Goal: Information Seeking & Learning: Learn about a topic

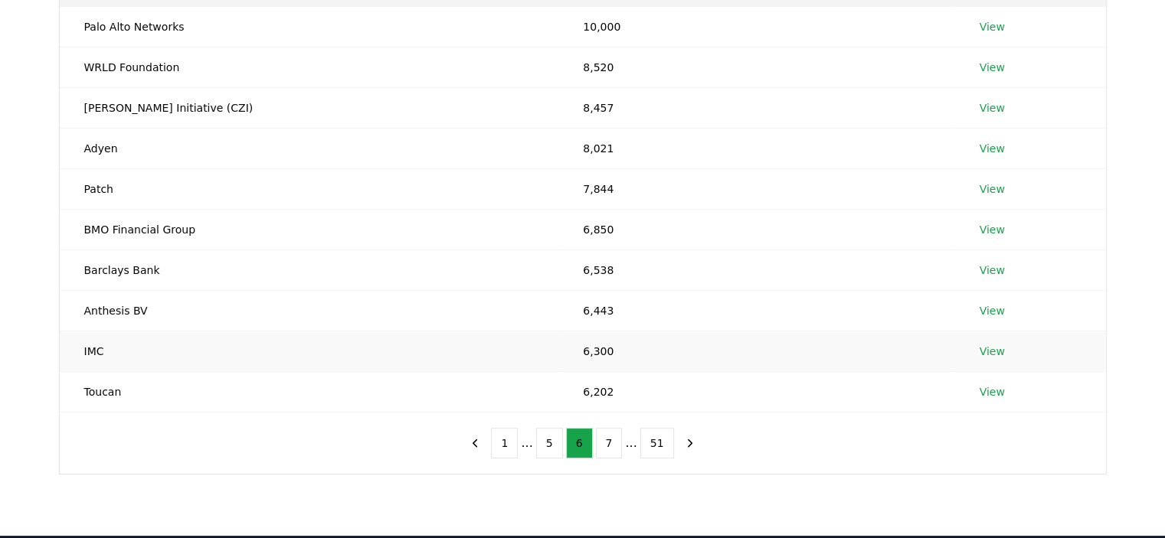
scroll to position [306, 0]
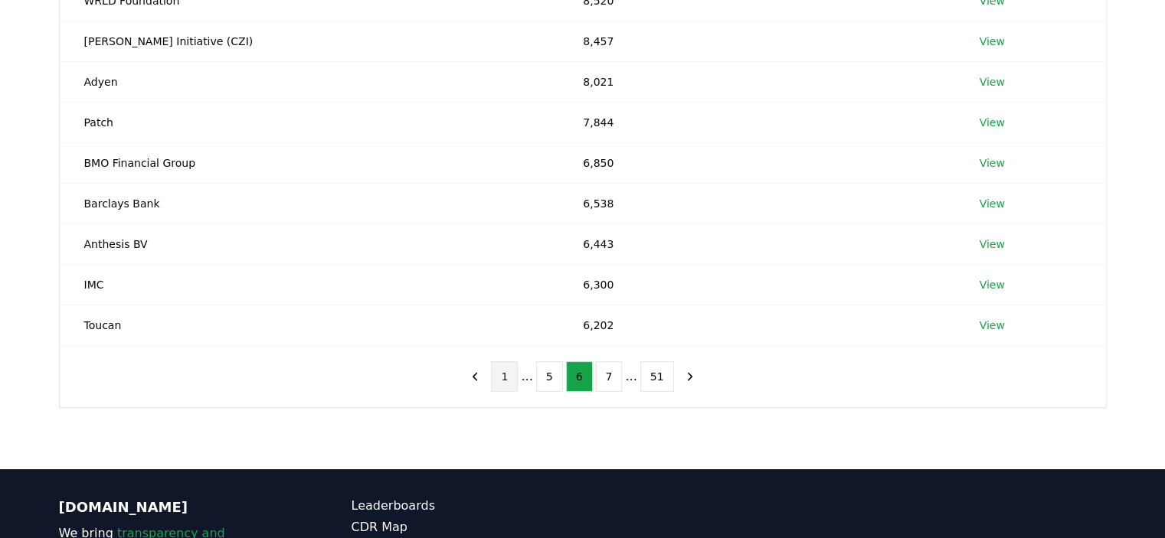
click at [512, 383] on button "1" at bounding box center [504, 377] width 27 height 31
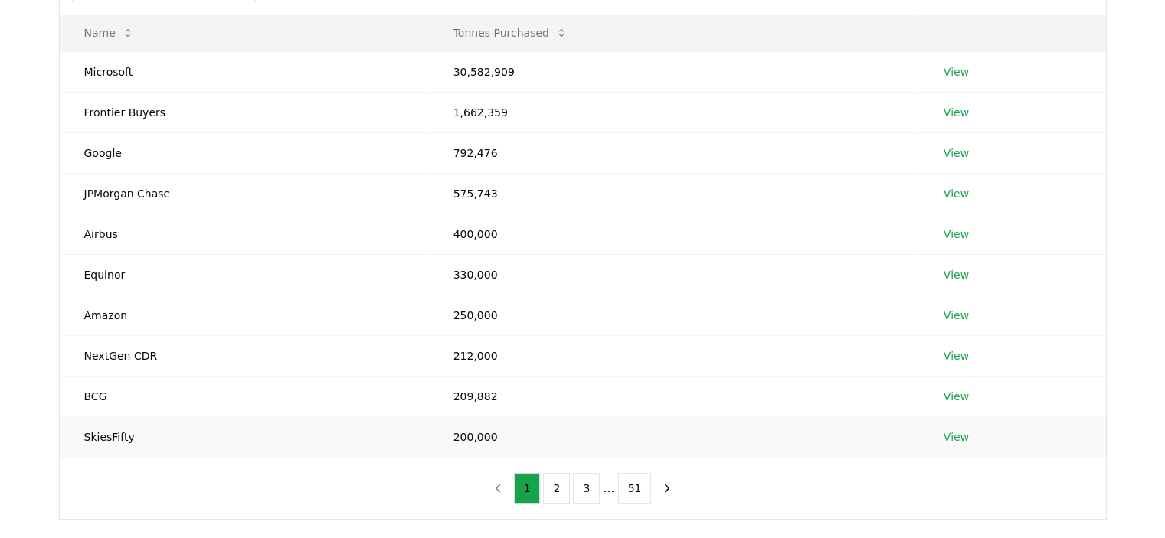
scroll to position [230, 0]
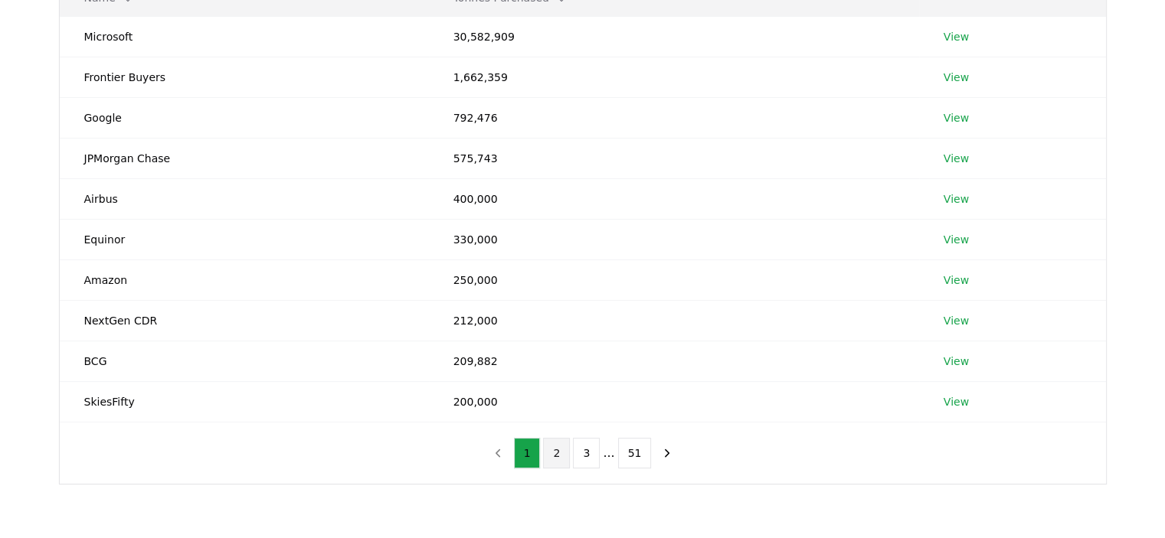
click at [552, 459] on button "2" at bounding box center [556, 453] width 27 height 31
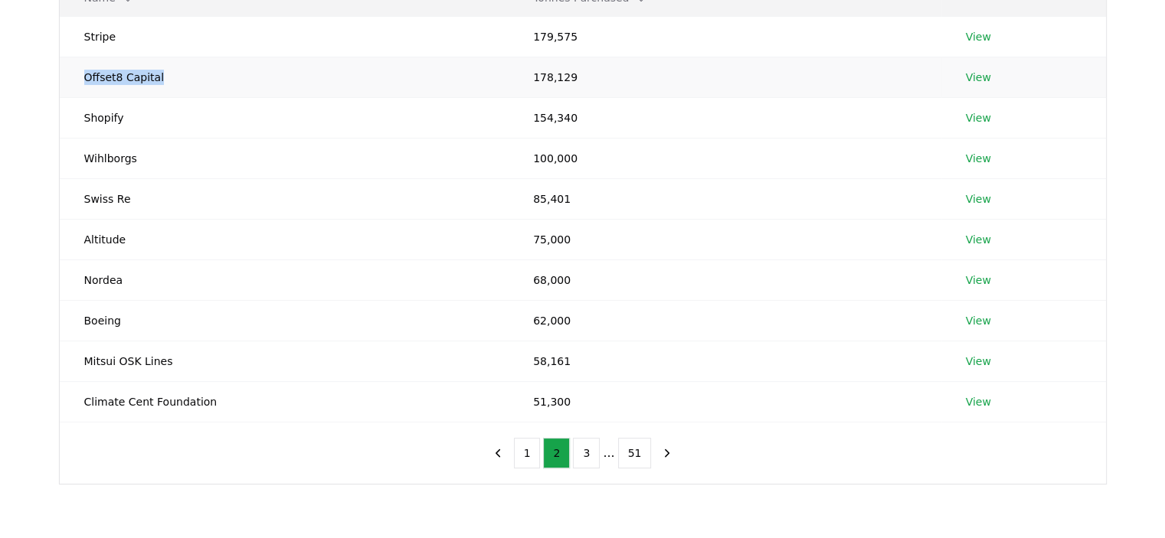
drag, startPoint x: 113, startPoint y: 76, endPoint x: 85, endPoint y: 75, distance: 28.4
click at [85, 75] on td "Offset8 Capital" at bounding box center [285, 77] width 450 height 41
copy td "Offset8 Capital"
drag, startPoint x: 122, startPoint y: 316, endPoint x: 106, endPoint y: 321, distance: 16.7
click at [106, 321] on td "Boeing" at bounding box center [285, 320] width 450 height 41
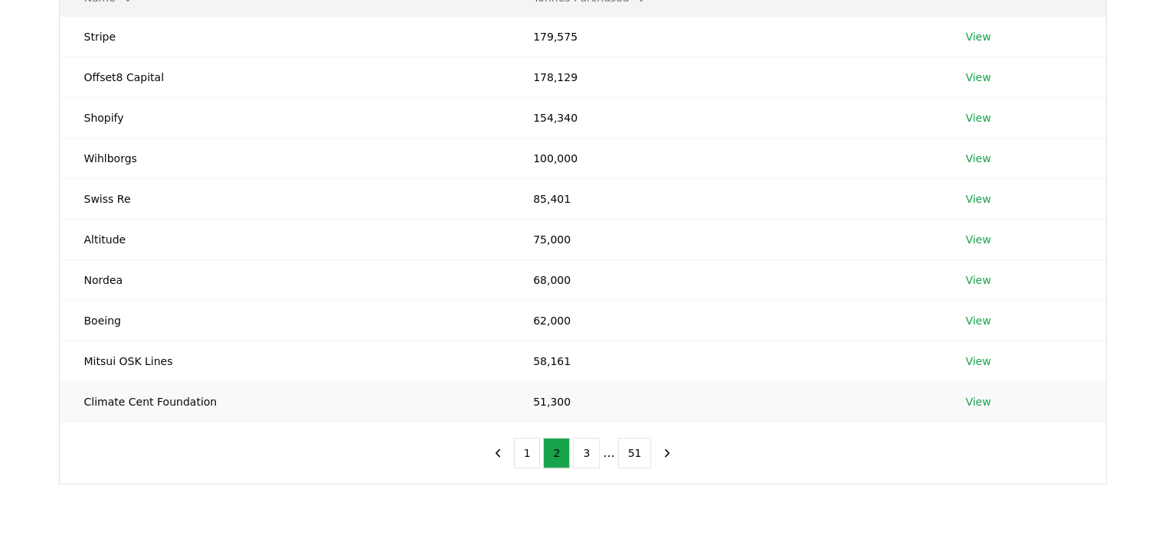
drag, startPoint x: 174, startPoint y: 367, endPoint x: 388, endPoint y: 407, distance: 217.4
click at [175, 367] on td "Mitsui OSK Lines" at bounding box center [285, 361] width 450 height 41
click at [591, 453] on button "3" at bounding box center [586, 453] width 27 height 31
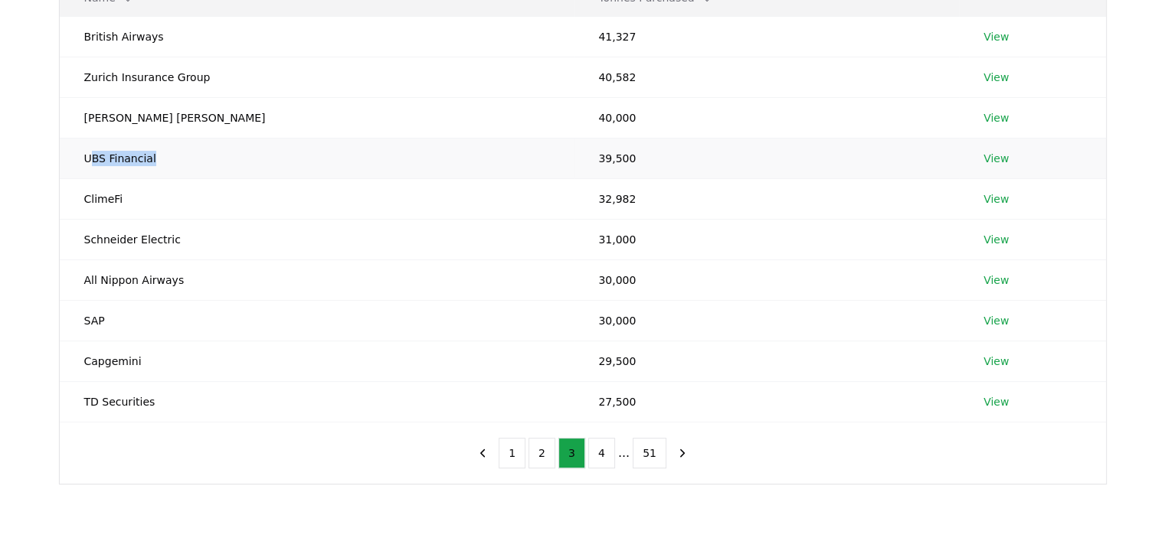
drag, startPoint x: 151, startPoint y: 162, endPoint x: 89, endPoint y: 172, distance: 62.8
click at [87, 165] on td "UBS Financial" at bounding box center [317, 158] width 515 height 41
click at [605, 453] on button "4" at bounding box center [601, 453] width 27 height 31
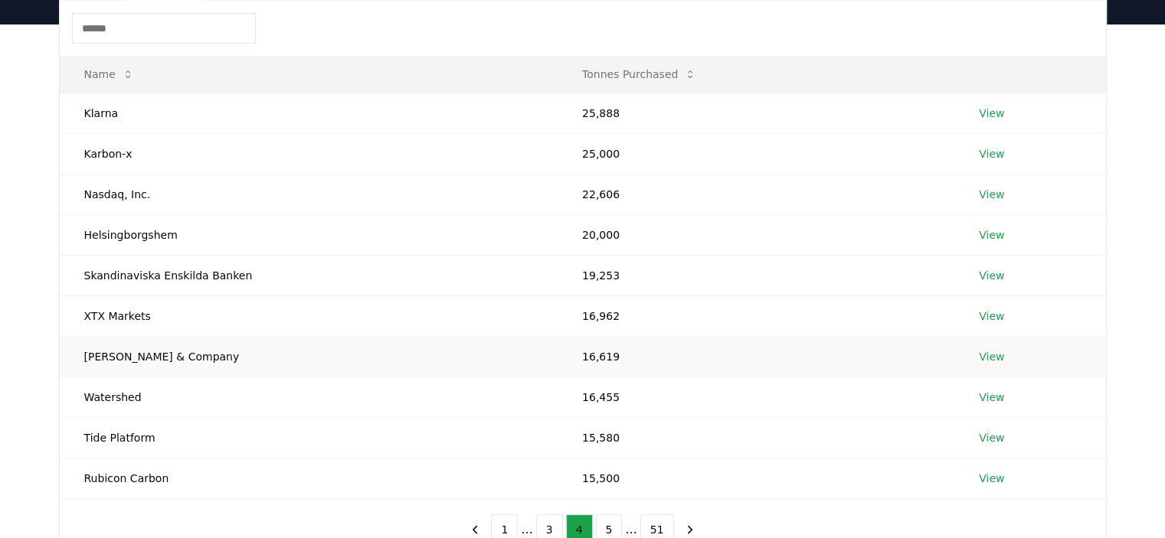
scroll to position [306, 0]
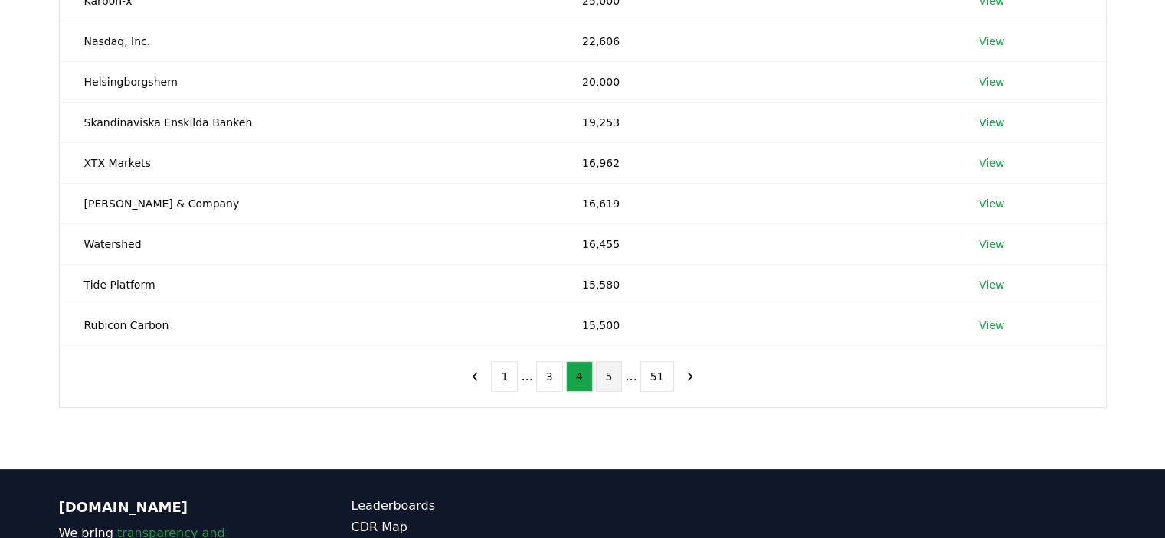
click at [603, 374] on button "5" at bounding box center [609, 377] width 27 height 31
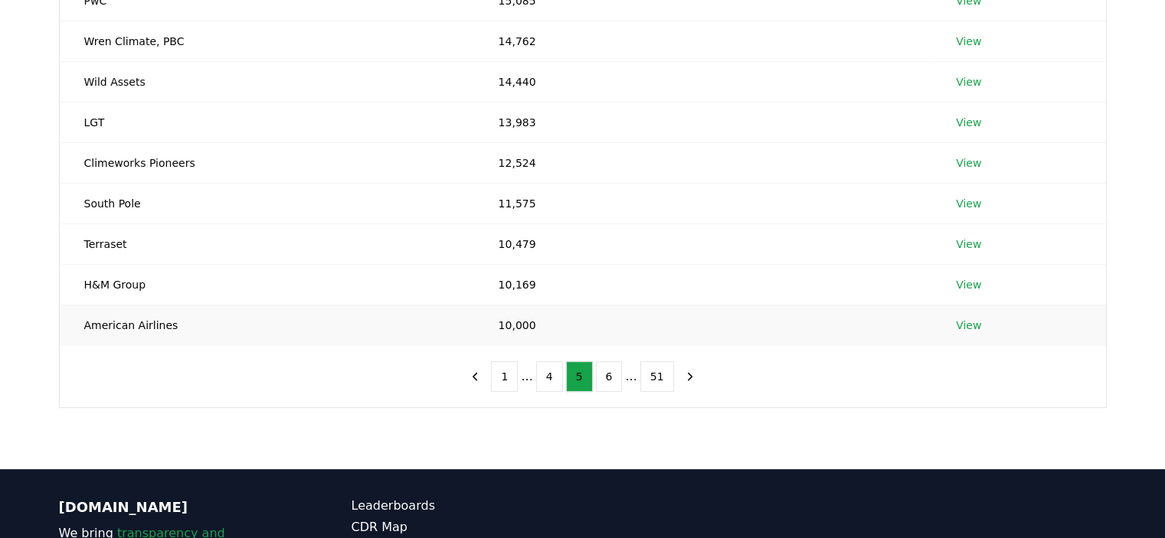
scroll to position [230, 0]
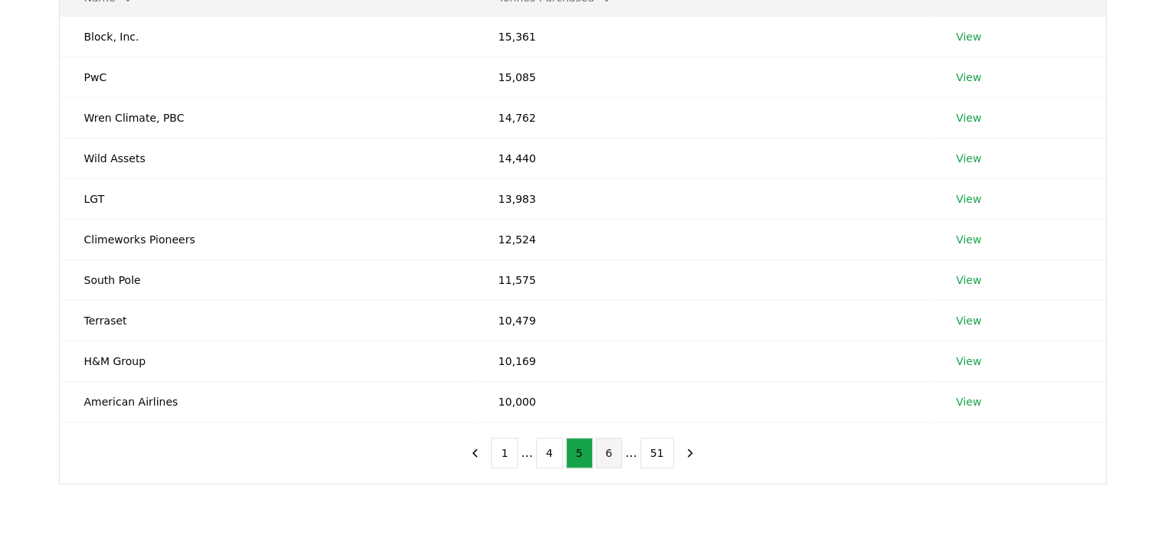
click at [603, 456] on button "6" at bounding box center [609, 453] width 27 height 31
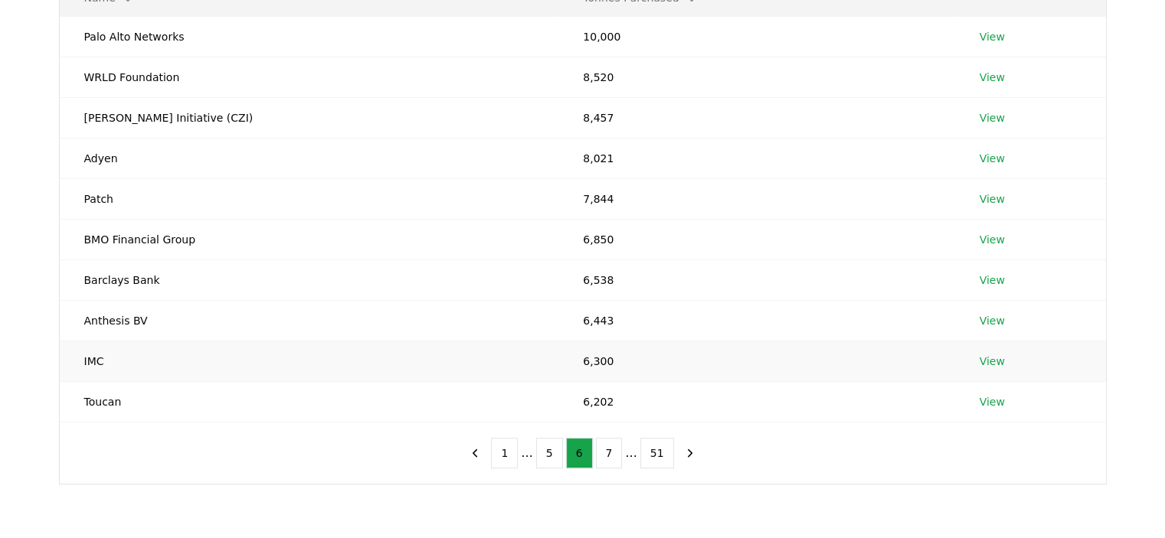
click at [980, 358] on link "View" at bounding box center [992, 361] width 25 height 15
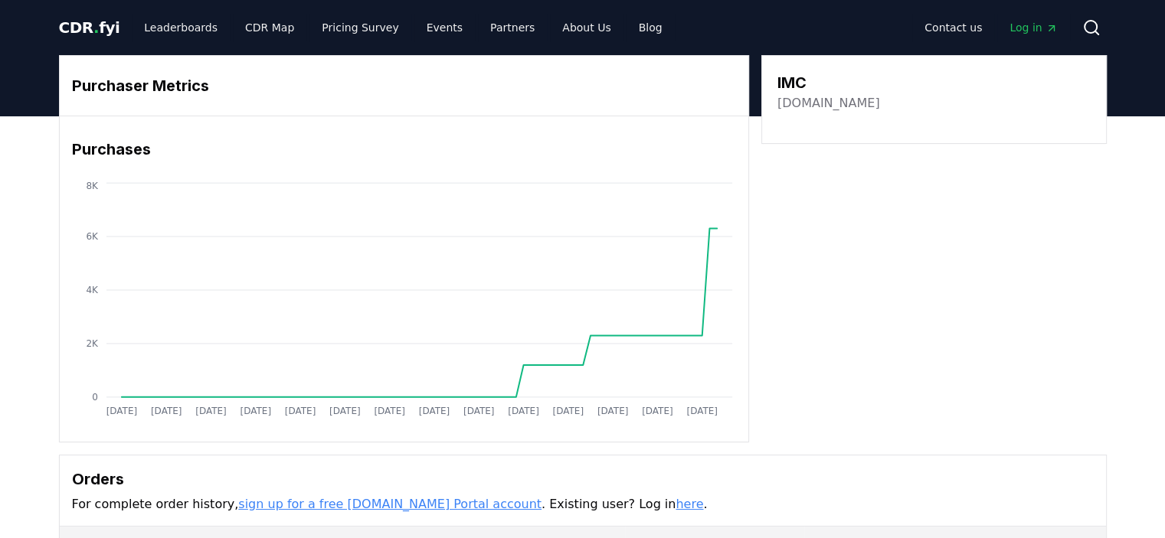
click at [93, 27] on span "." at bounding box center [95, 27] width 5 height 18
